Goal: Register for event/course

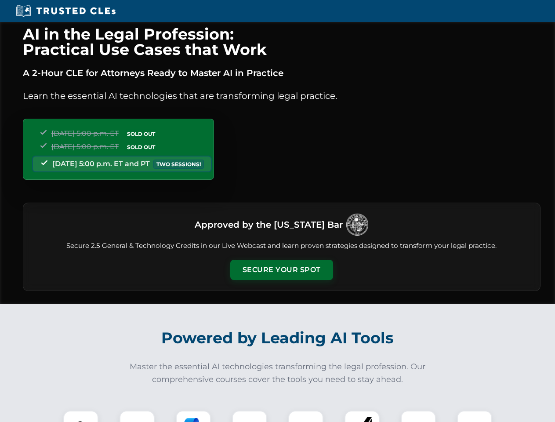
click at [281, 270] on button "Secure Your Spot" at bounding box center [281, 270] width 103 height 20
click at [81, 416] on img at bounding box center [80, 427] width 25 height 25
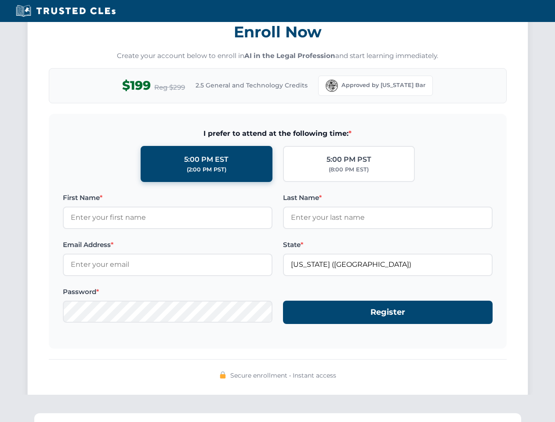
scroll to position [862, 0]
